Goal: Transaction & Acquisition: Purchase product/service

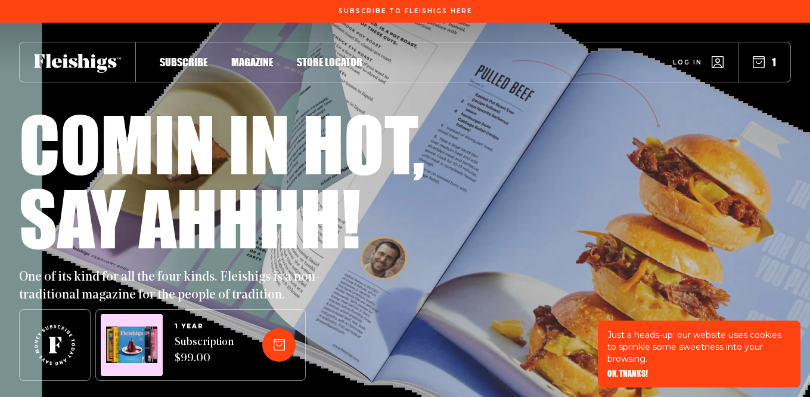
click at [687, 57] on span "Log in" at bounding box center [687, 53] width 29 height 9
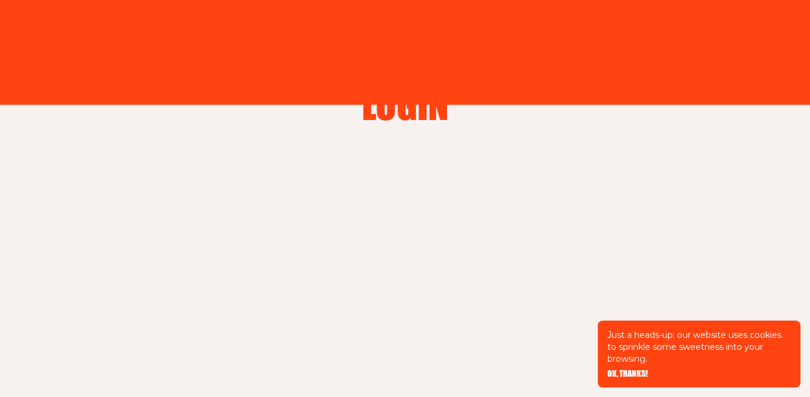
type input "dneuman829@gmail.com"
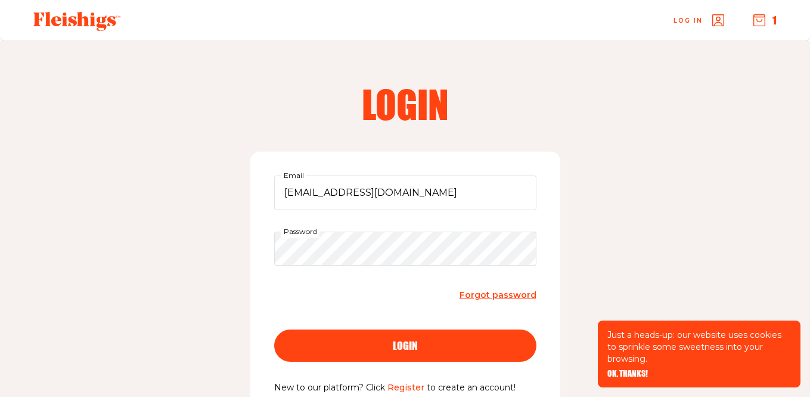
click at [403, 340] on span "login" at bounding box center [405, 334] width 25 height 11
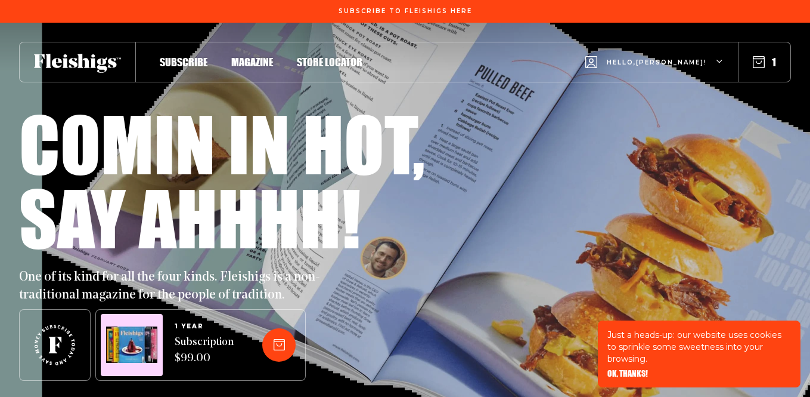
click at [718, 60] on use "button" at bounding box center [719, 61] width 5 height 3
click at [758, 61] on icon "button" at bounding box center [759, 62] width 12 height 12
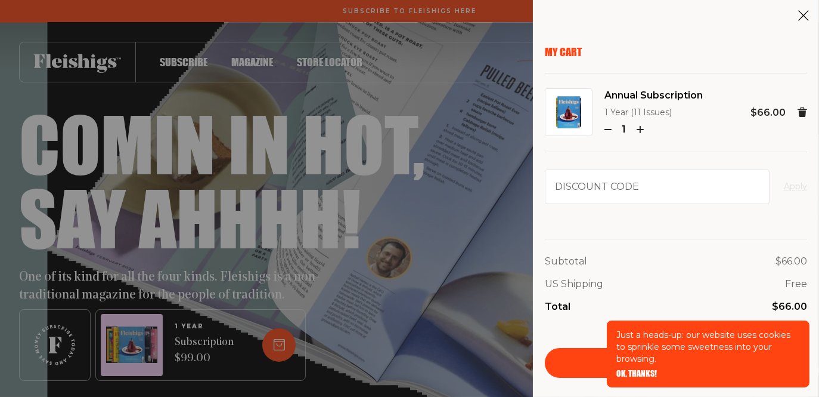
click at [472, 246] on div "My Cart Annual Subscription 1 Year (11 Issues) 1 $66.00 Discount code Apply Sub…" at bounding box center [409, 198] width 819 height 397
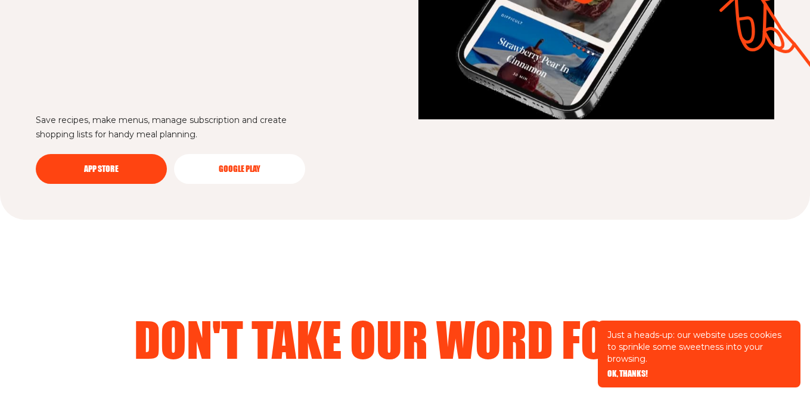
scroll to position [3299, 0]
